Goal: Task Accomplishment & Management: Use online tool/utility

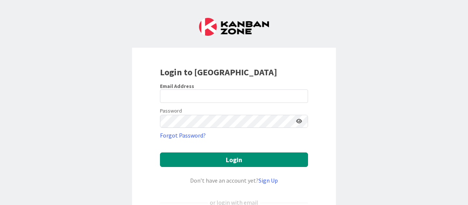
scroll to position [74, 0]
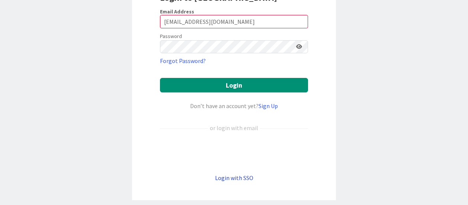
click at [236, 178] on link "Login with SSO" at bounding box center [234, 177] width 38 height 7
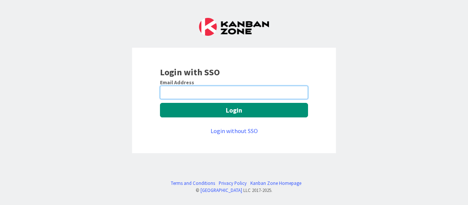
click at [208, 93] on input "email" at bounding box center [234, 92] width 148 height 13
type input "naveen.gupta@mrcglobal.com"
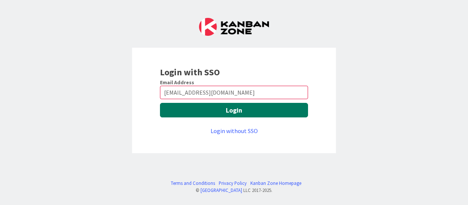
click at [228, 109] on button "Login" at bounding box center [234, 110] width 148 height 15
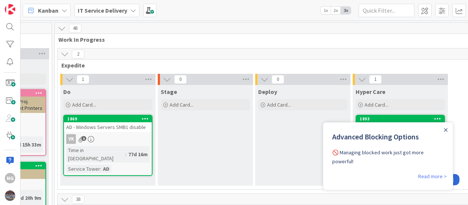
scroll to position [0, 463]
click at [446, 129] on icon "Close Announcement" at bounding box center [446, 129] width 3 height 3
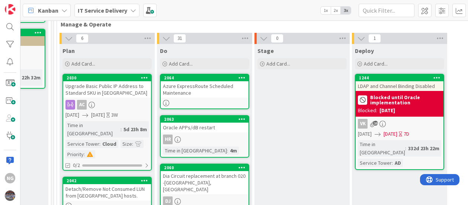
scroll to position [223, 463]
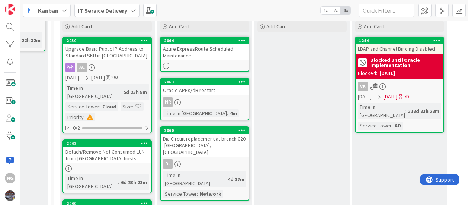
click at [107, 54] on div "Upgrade Basic Public IP Address to Standard SKU in [GEOGRAPHIC_DATA]" at bounding box center [107, 52] width 88 height 16
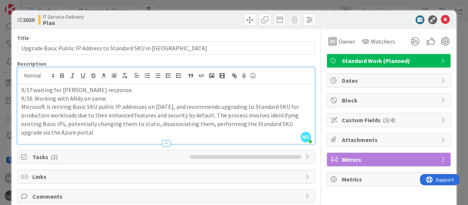
click at [123, 83] on div "NG [PERSON_NAME] just joined 9/17:waiting for [PERSON_NAME] response. 9/16: Wor…" at bounding box center [166, 105] width 297 height 76
click at [441, 22] on icon at bounding box center [445, 19] width 9 height 9
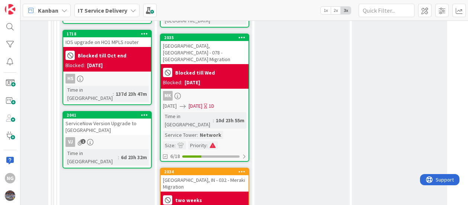
scroll to position [521, 463]
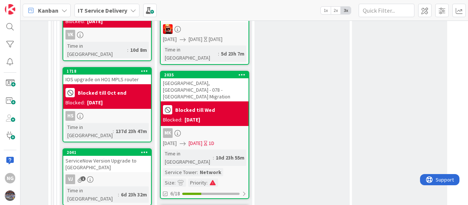
click at [107, 74] on div "IOS upgrade on HO1 MPLS router" at bounding box center [107, 79] width 88 height 10
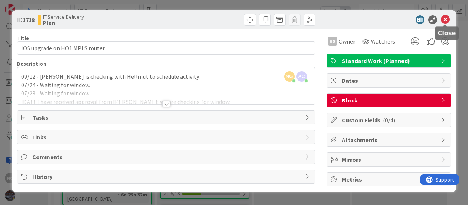
click at [446, 19] on icon at bounding box center [445, 19] width 9 height 9
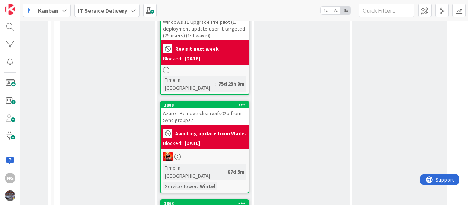
scroll to position [1862, 463]
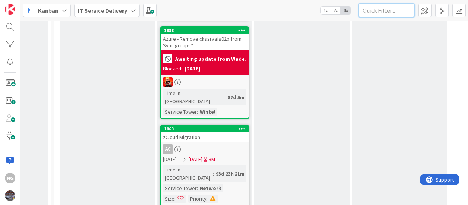
click at [384, 12] on input "text" at bounding box center [387, 10] width 56 height 13
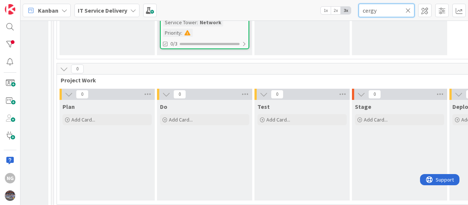
scroll to position [214, 463]
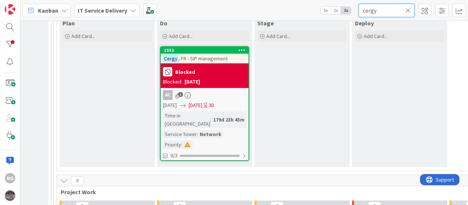
type input "cergy"
click at [219, 58] on span ", FR - SIP management" at bounding box center [203, 58] width 50 height 7
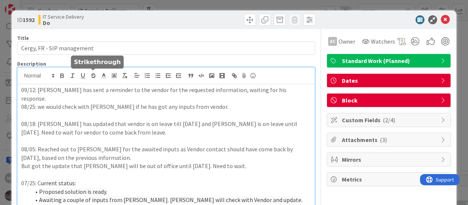
click at [92, 74] on div "[PERSON_NAME] just joined 09/12: [PERSON_NAME] has sent a reminder to the vendo…" at bounding box center [166, 198] width 297 height 263
click at [22, 90] on p "09/12: [PERSON_NAME] has sent a reminder to the vendor for the requested inform…" at bounding box center [166, 94] width 290 height 17
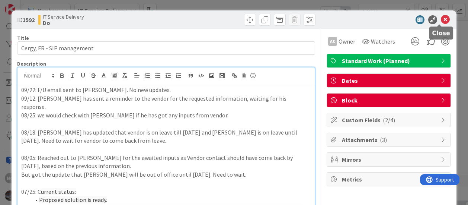
click at [441, 19] on icon at bounding box center [445, 19] width 9 height 9
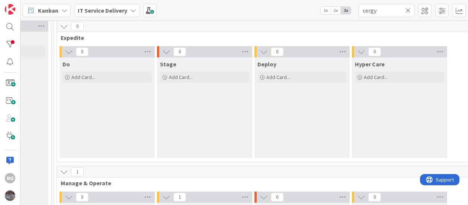
scroll to position [0, 463]
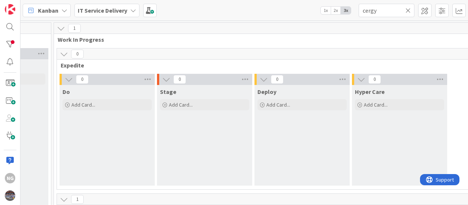
click at [409, 11] on icon at bounding box center [408, 10] width 5 height 7
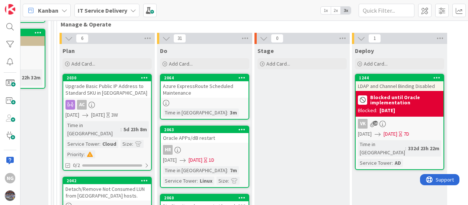
scroll to position [223, 463]
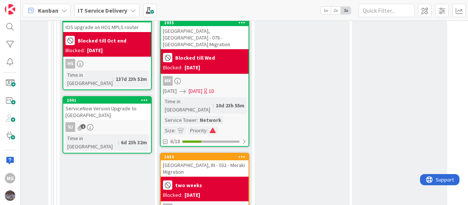
scroll to position [559, 463]
